Goal: Check status: Check status

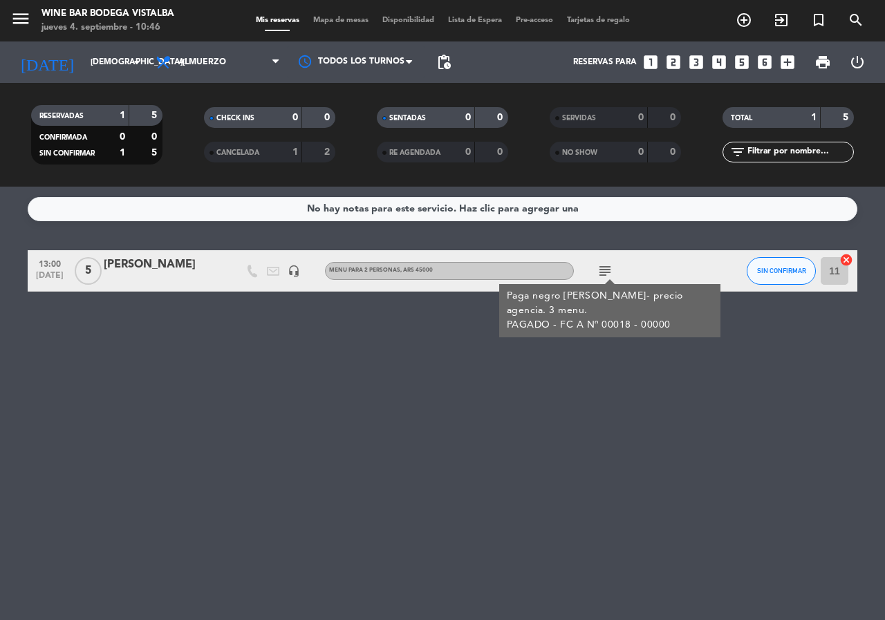
click at [601, 272] on icon "subject" at bounding box center [605, 271] width 17 height 17
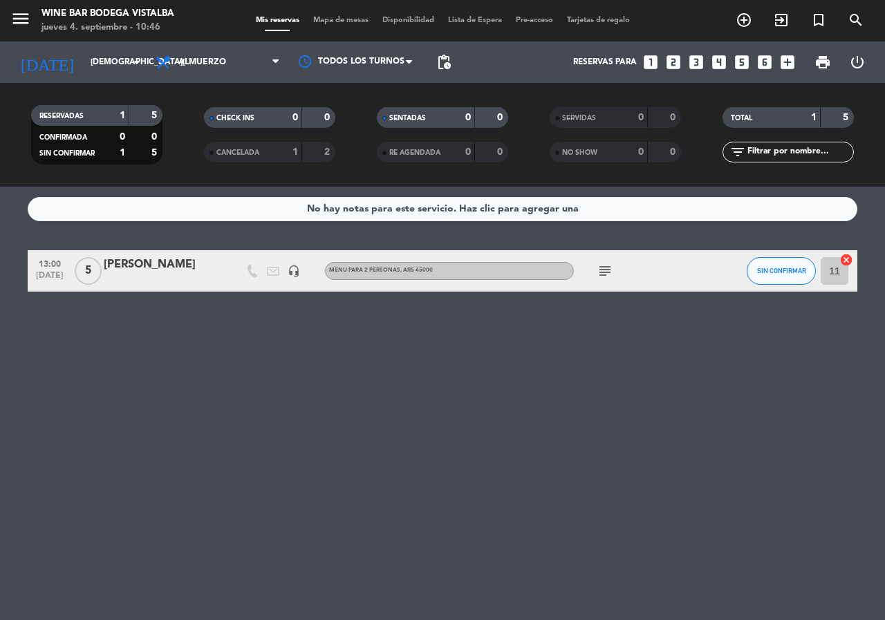
click at [606, 275] on icon "subject" at bounding box center [605, 271] width 17 height 17
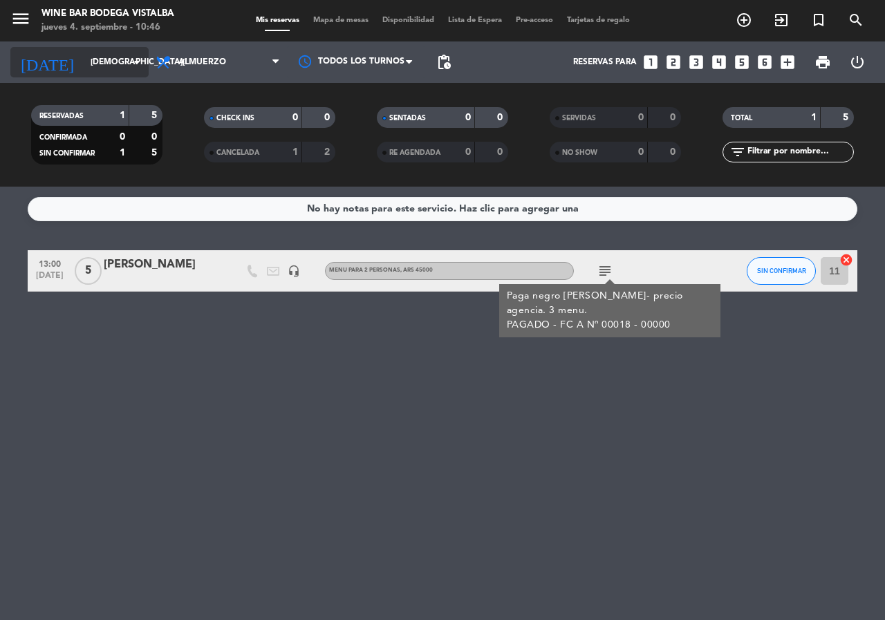
click at [106, 57] on input "[DEMOGRAPHIC_DATA][DATE]" at bounding box center [139, 62] width 110 height 24
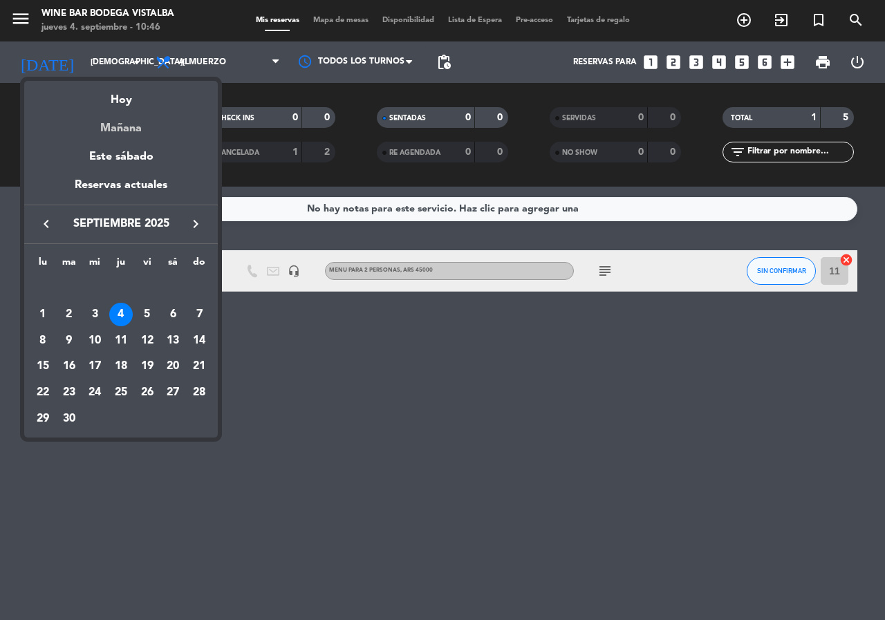
click at [127, 127] on div "Mañana" at bounding box center [121, 123] width 194 height 28
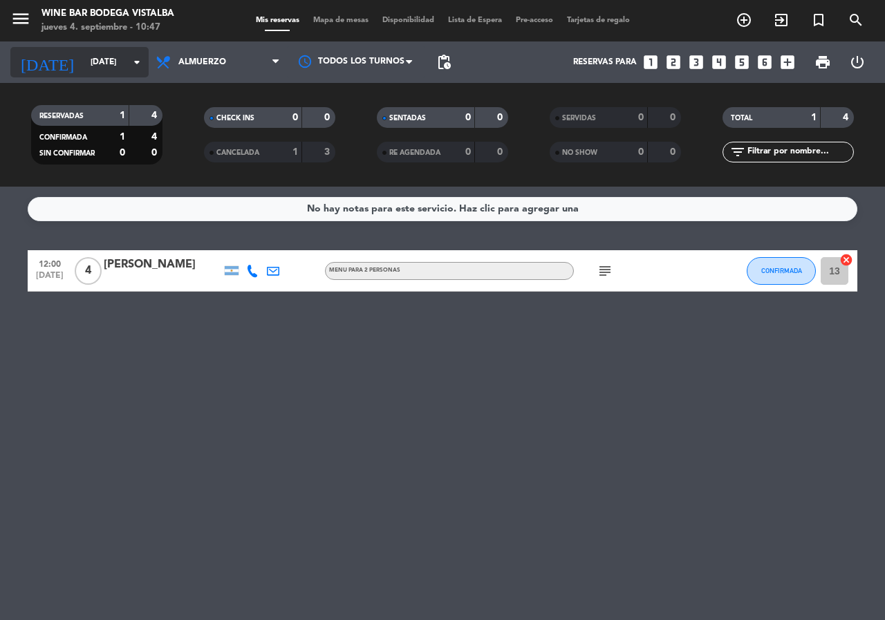
click at [126, 58] on input "[DATE]" at bounding box center [139, 62] width 110 height 24
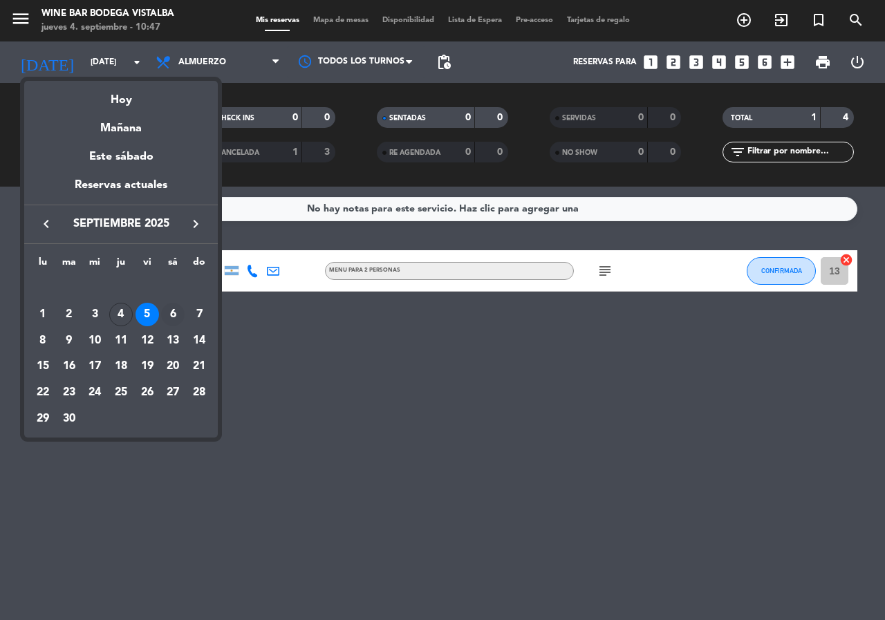
click at [177, 305] on div "6" at bounding box center [173, 315] width 24 height 24
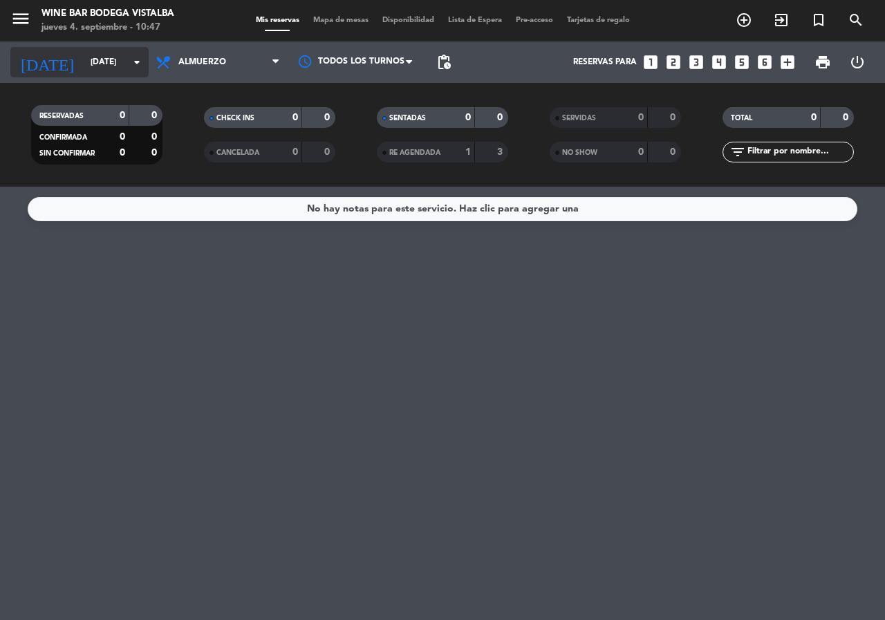
click at [113, 54] on input "[DATE]" at bounding box center [139, 62] width 110 height 24
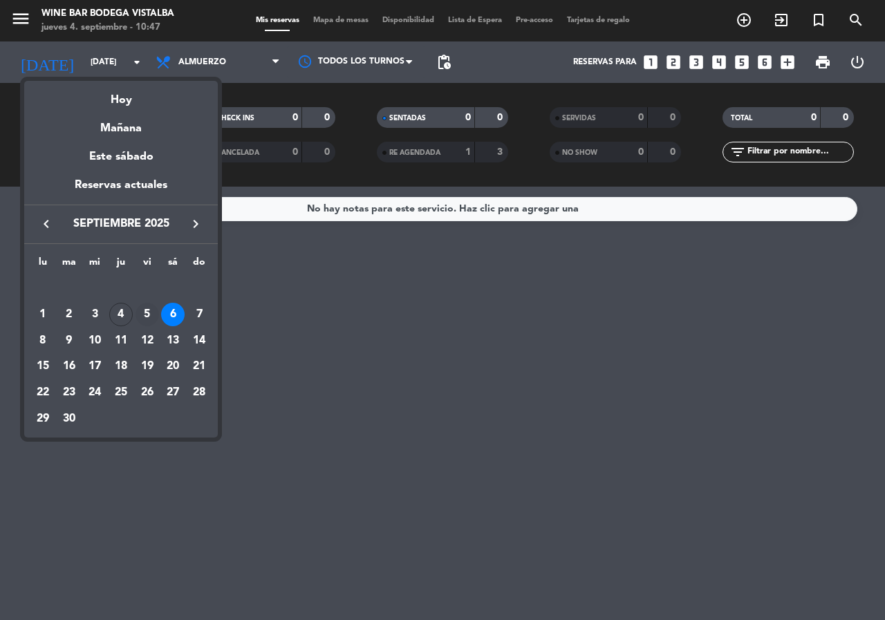
click at [144, 312] on div "5" at bounding box center [148, 315] width 24 height 24
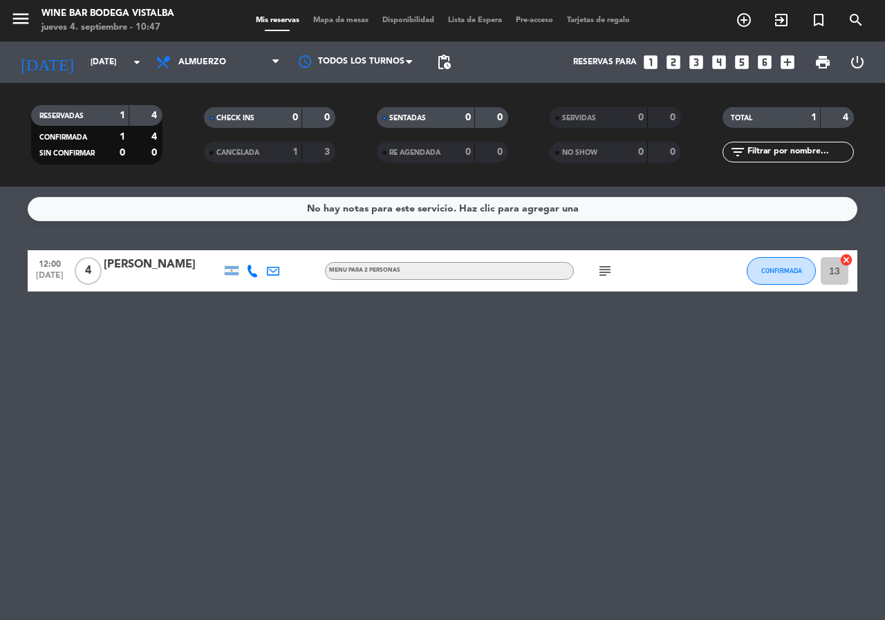
click at [607, 266] on icon "subject" at bounding box center [605, 271] width 17 height 17
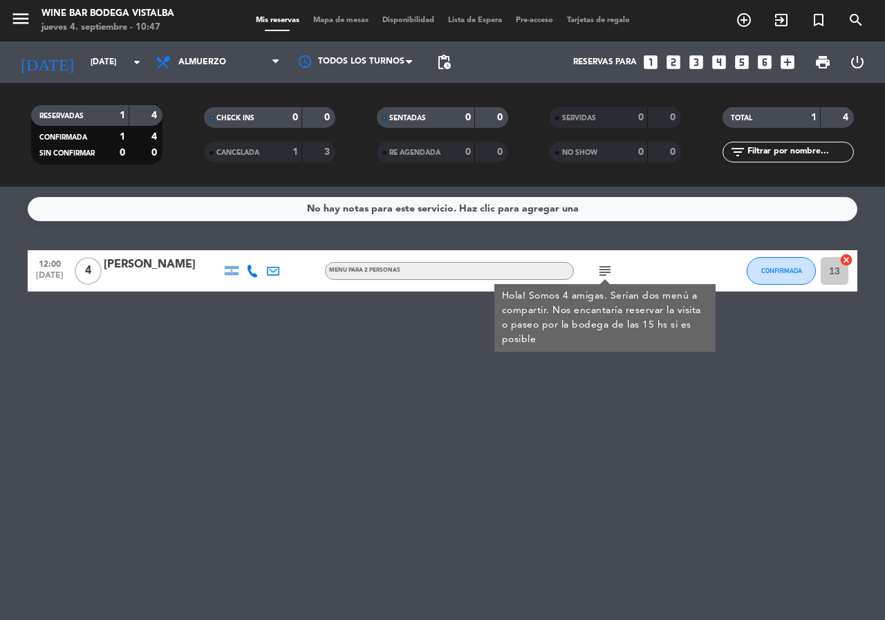
click at [607, 266] on icon "subject" at bounding box center [605, 271] width 17 height 17
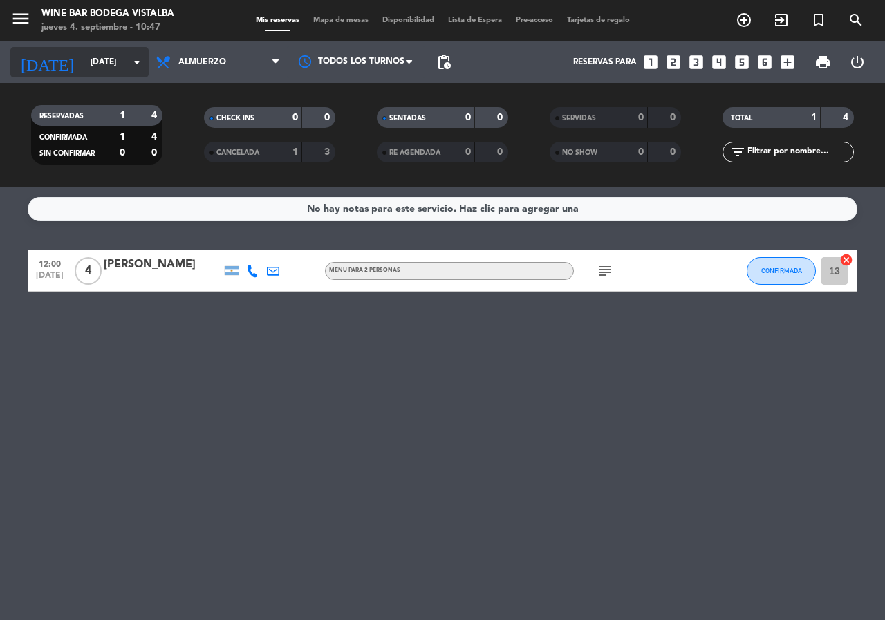
click at [84, 53] on input "[DATE]" at bounding box center [139, 62] width 110 height 24
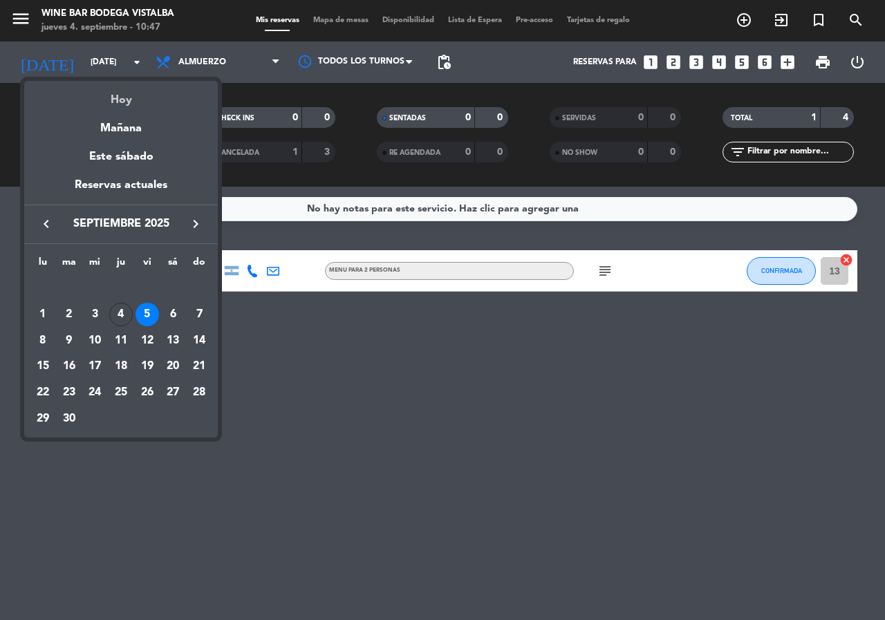
click at [93, 89] on div "Hoy" at bounding box center [121, 95] width 194 height 28
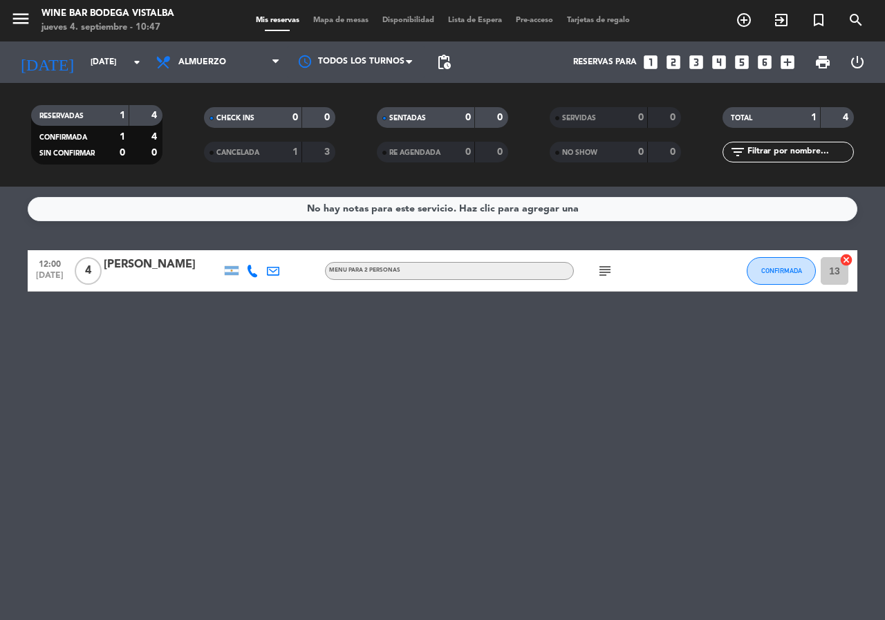
type input "[DEMOGRAPHIC_DATA][DATE]"
